Goal: Task Accomplishment & Management: Use online tool/utility

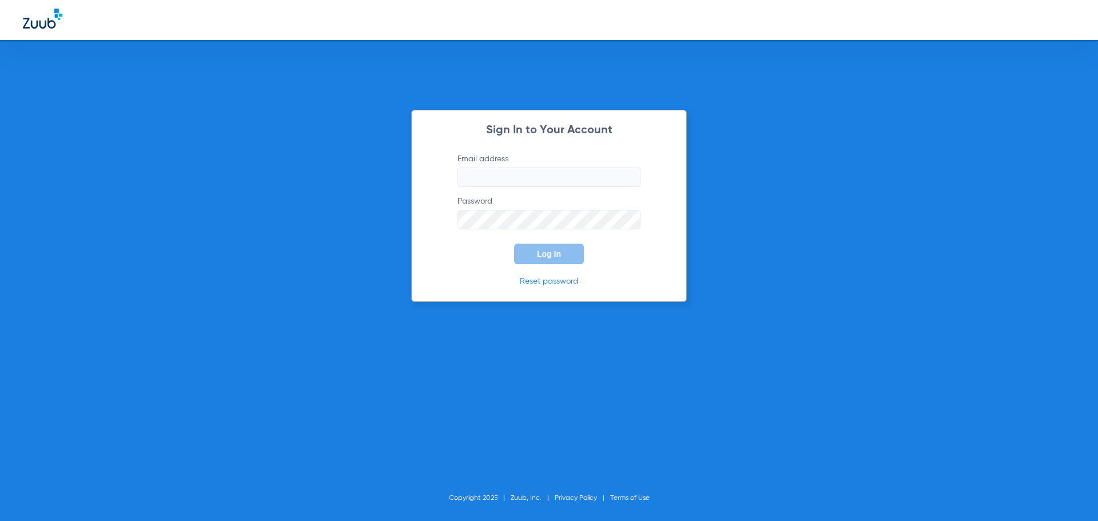
type input "[EMAIL_ADDRESS][DOMAIN_NAME]"
click at [537, 254] on span "Log In" at bounding box center [549, 253] width 24 height 9
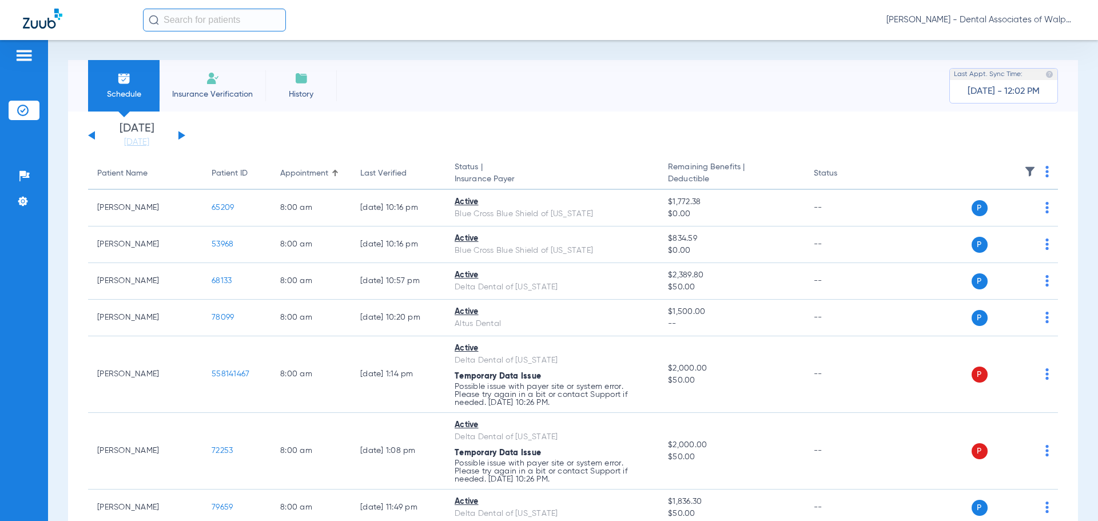
click at [180, 135] on button at bounding box center [181, 135] width 7 height 9
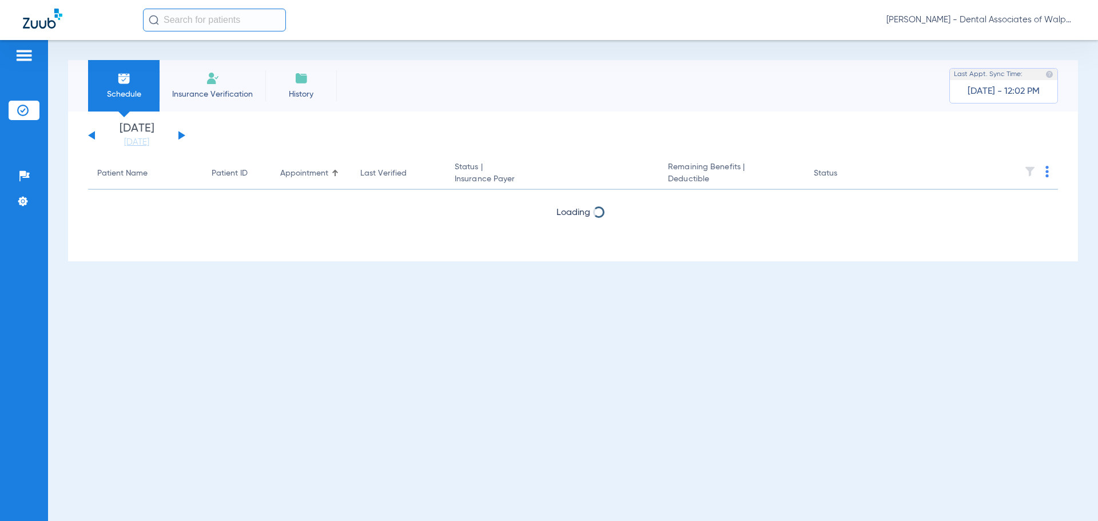
click at [174, 22] on input "text" at bounding box center [214, 20] width 143 height 23
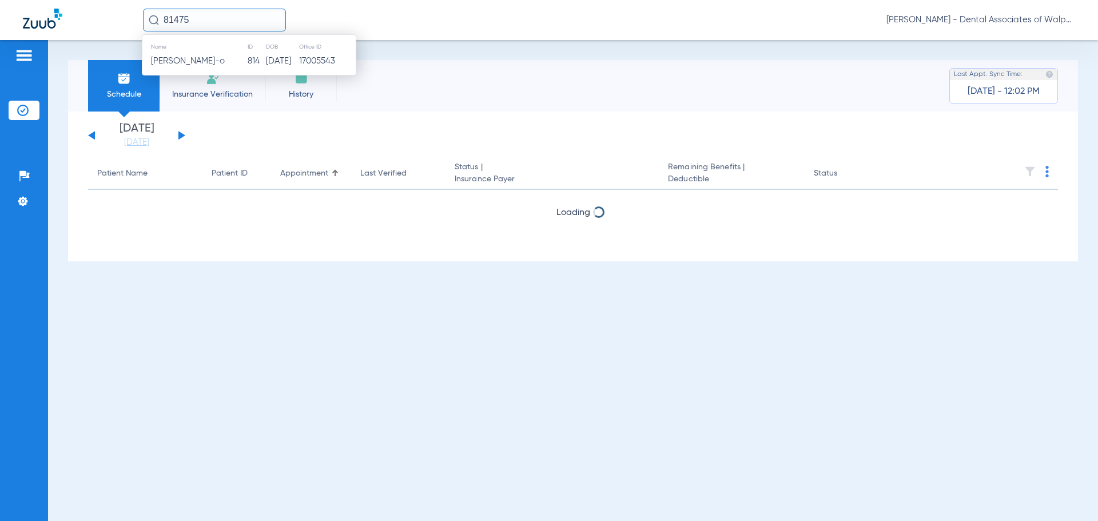
type input "81475"
click at [174, 59] on span "[PERSON_NAME]" at bounding box center [183, 61] width 64 height 9
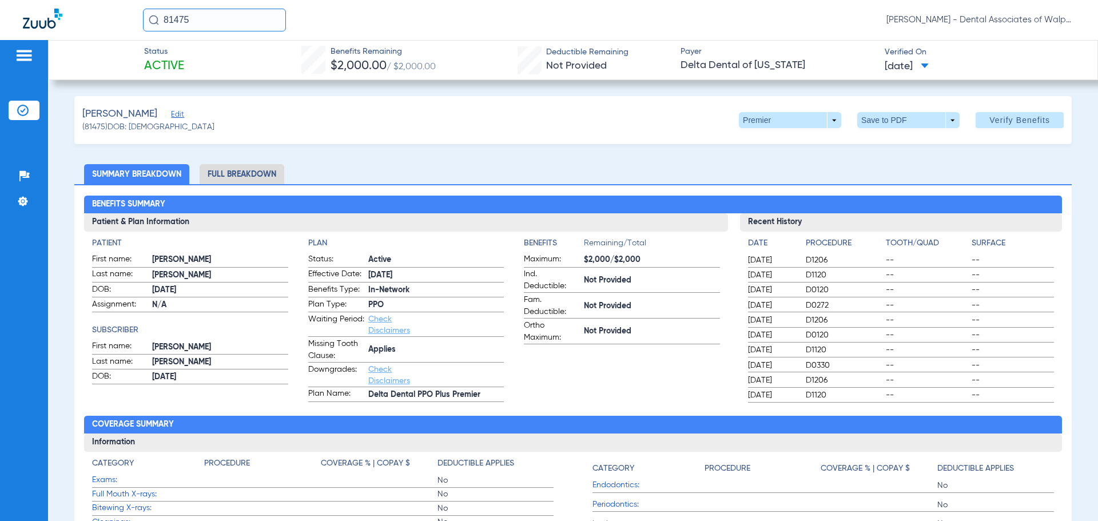
drag, startPoint x: 193, startPoint y: 21, endPoint x: 119, endPoint y: 24, distance: 73.8
click at [119, 24] on div "81475 [PERSON_NAME] - Dental Associates of Walpole" at bounding box center [549, 20] width 1098 height 40
type input "76257"
click at [193, 58] on span "[PERSON_NAME]" at bounding box center [183, 61] width 64 height 9
